Goal: Navigation & Orientation: Understand site structure

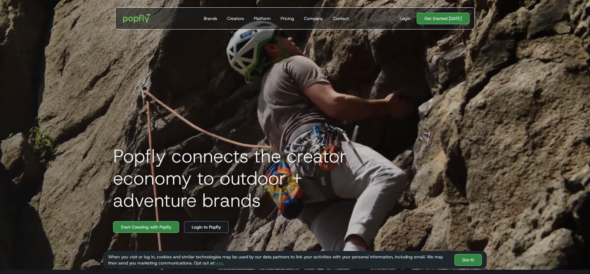
click at [141, 17] on img "home" at bounding box center [138, 19] width 38 height 18
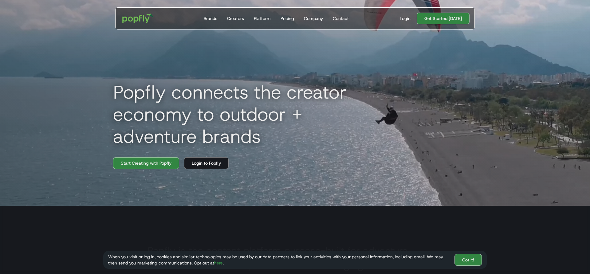
scroll to position [70, 0]
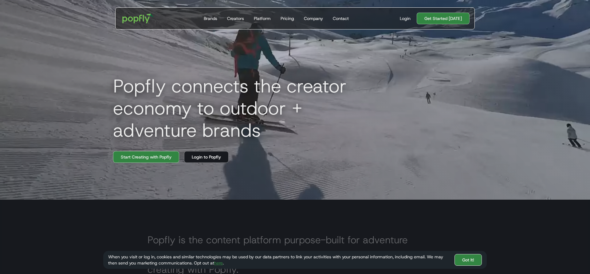
click at [465, 259] on link "Got It!" at bounding box center [467, 260] width 27 height 12
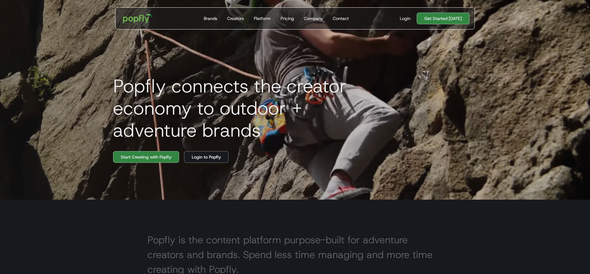
click at [133, 18] on img "home" at bounding box center [138, 19] width 38 height 18
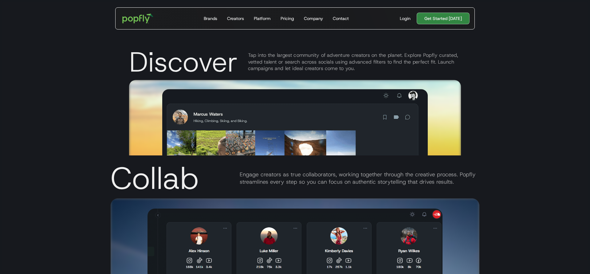
scroll to position [875, 0]
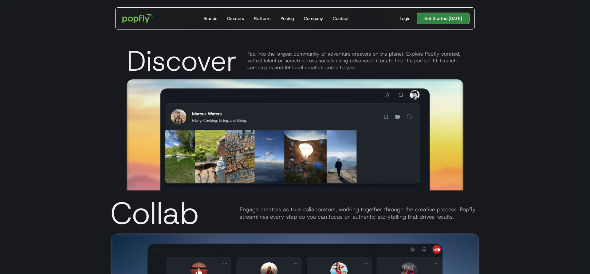
click at [387, 60] on div "Tap into the largest community of adventure creators on the planet. Explore Pop…" at bounding box center [355, 61] width 216 height 20
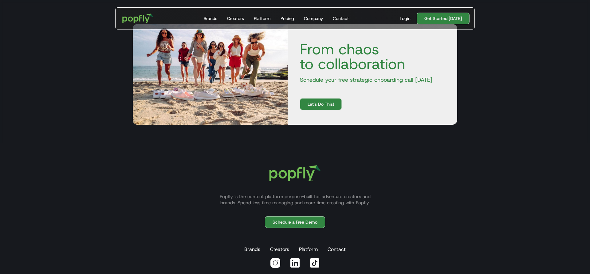
scroll to position [2052, 0]
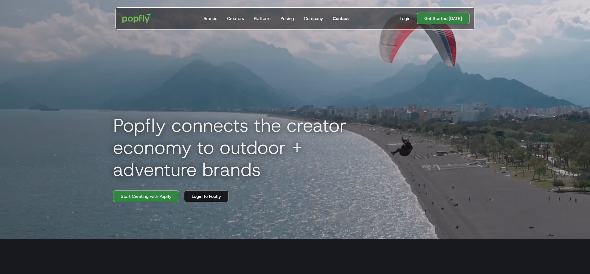
scroll to position [35, 0]
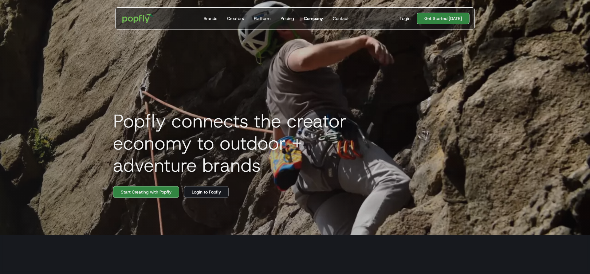
click at [313, 20] on div "Company" at bounding box center [313, 18] width 19 height 6
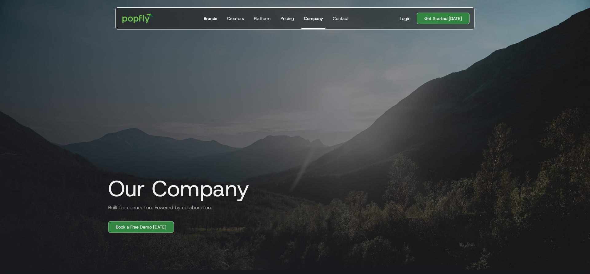
click at [215, 17] on div "Brands" at bounding box center [211, 18] width 14 height 6
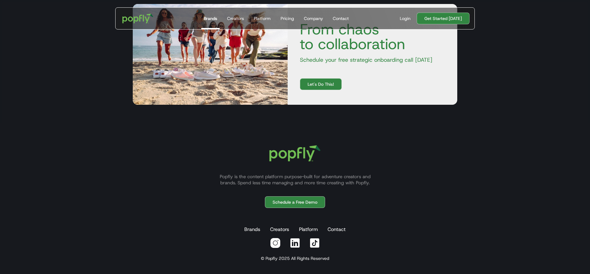
scroll to position [1122, 0]
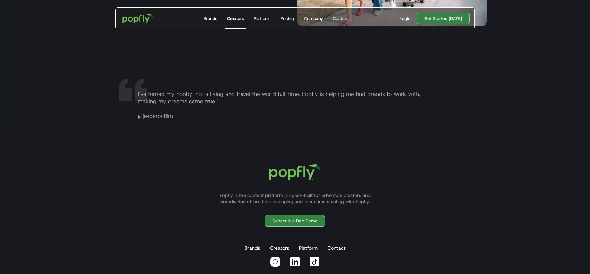
scroll to position [1163, 0]
